Goal: Task Accomplishment & Management: Complete application form

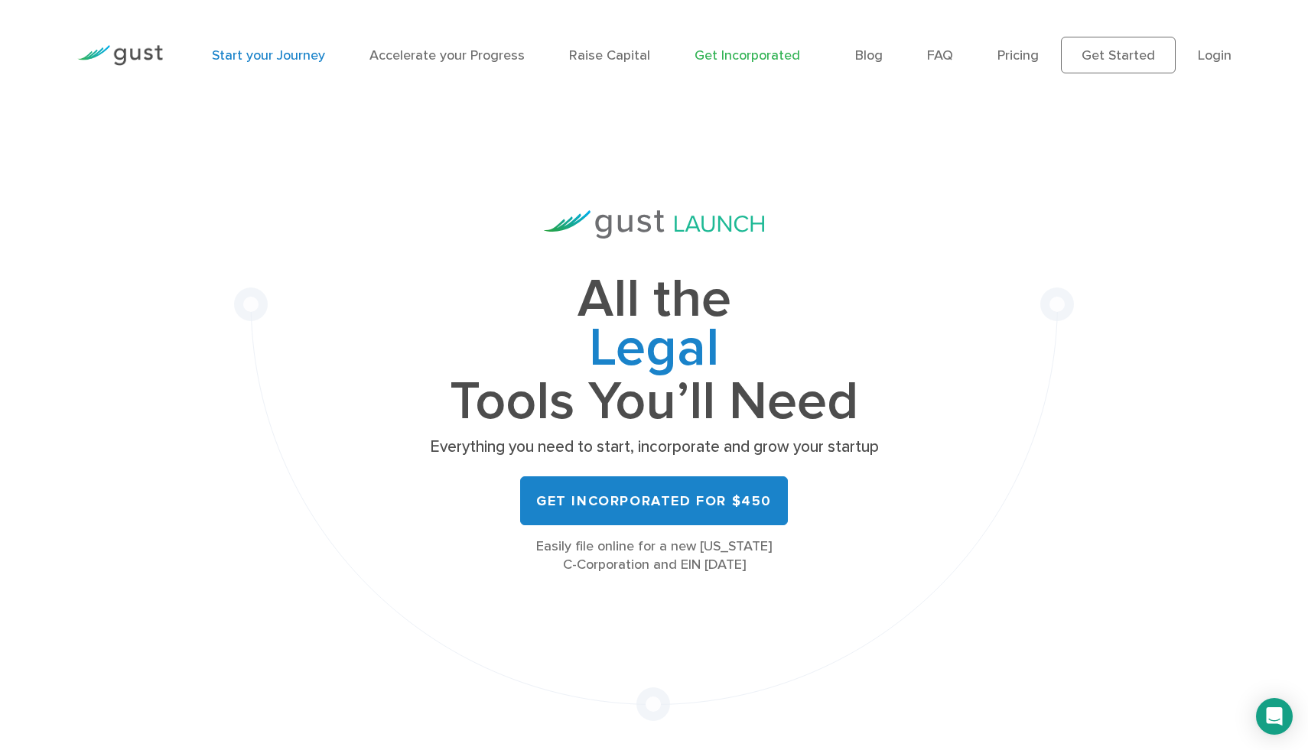
click at [285, 57] on link "Start your Journey" at bounding box center [268, 55] width 113 height 16
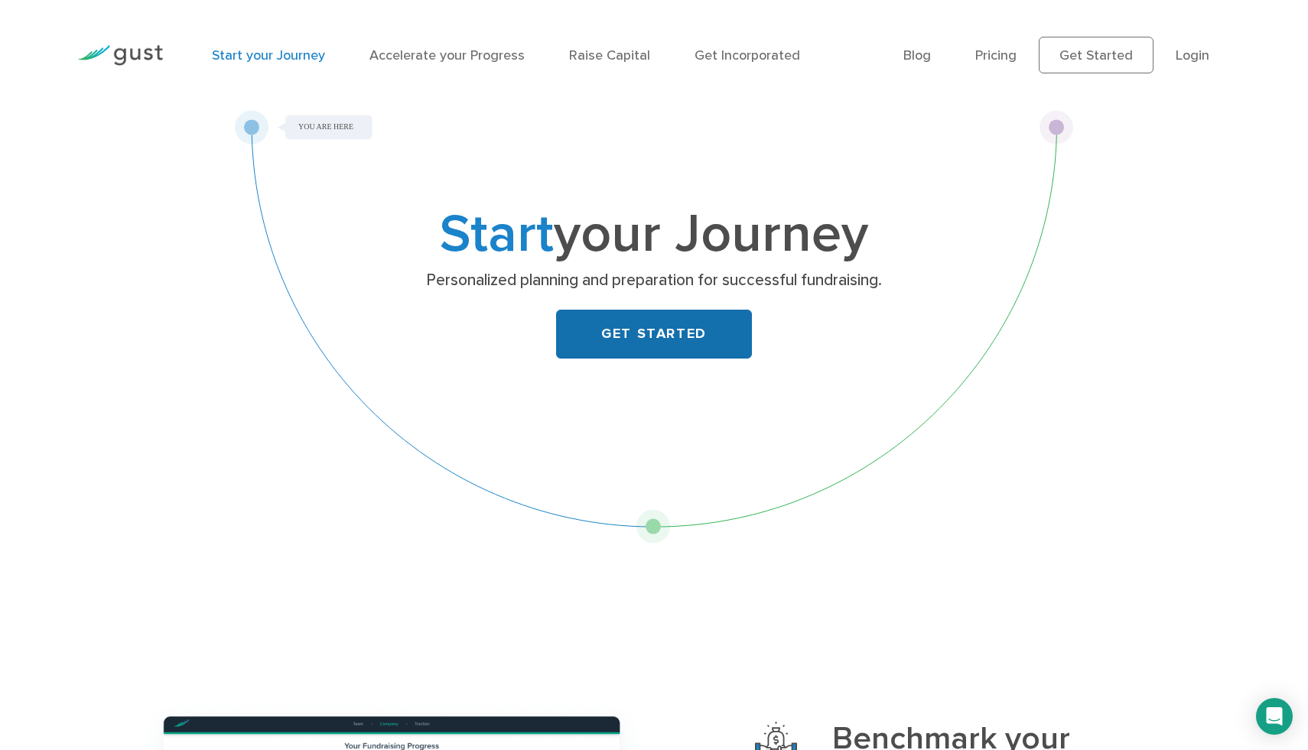
click at [595, 336] on link "GET STARTED" at bounding box center [654, 334] width 196 height 49
